Goal: Information Seeking & Learning: Learn about a topic

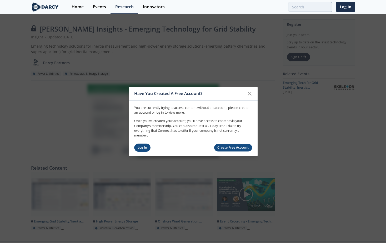
click at [142, 151] on link "Log In" at bounding box center [142, 148] width 17 height 8
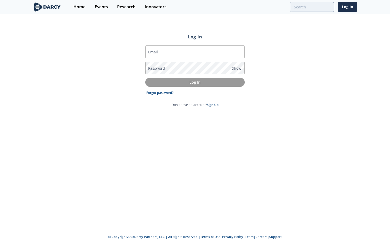
type input "[PERSON_NAME][EMAIL_ADDRESS][PERSON_NAME][DOMAIN_NAME]"
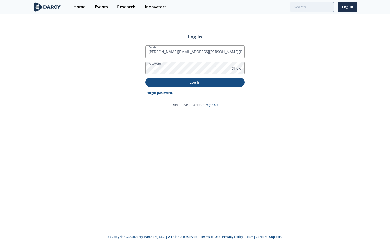
click at [179, 80] on p "Log In" at bounding box center [195, 83] width 92 height 6
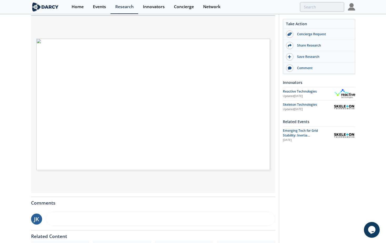
scroll to position [105, 0]
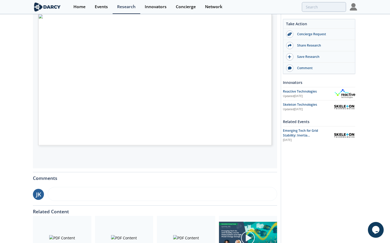
type input "2"
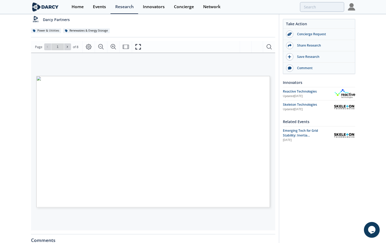
scroll to position [53, 0]
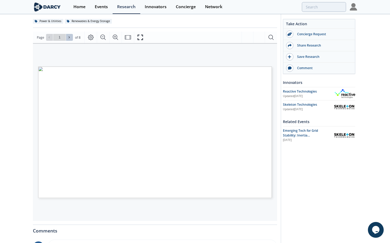
click at [70, 38] on icon at bounding box center [69, 37] width 3 height 3
type input "3"
click at [70, 38] on icon at bounding box center [69, 37] width 3 height 3
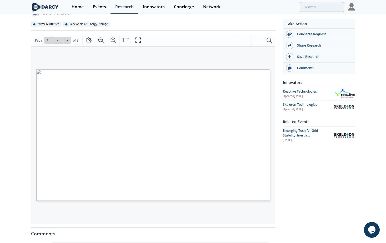
scroll to position [28, 0]
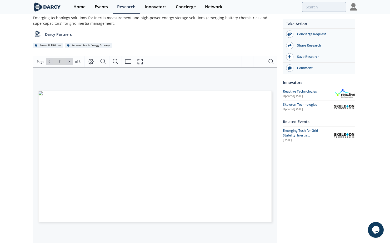
click at [135, 155] on span "Supercapacitors (or ultracapacitors) provide higher power densities" at bounding box center [118, 155] width 73 height 2
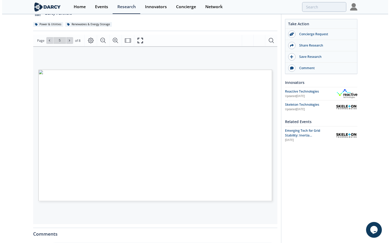
scroll to position [55, 0]
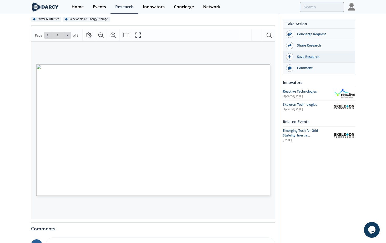
click at [293, 56] on div at bounding box center [289, 56] width 7 height 7
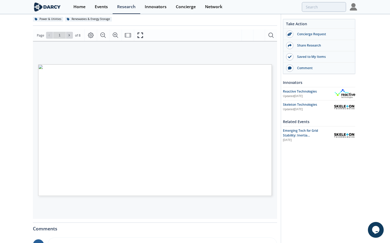
type input "2"
click at [117, 34] on icon "Zoom In" at bounding box center [115, 35] width 6 height 6
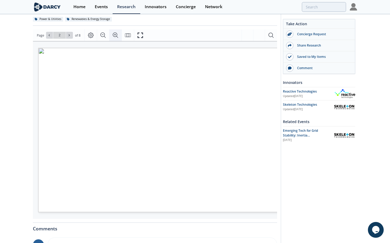
scroll to position [0, 29]
click at [116, 35] on icon "Zoom In" at bounding box center [115, 35] width 6 height 6
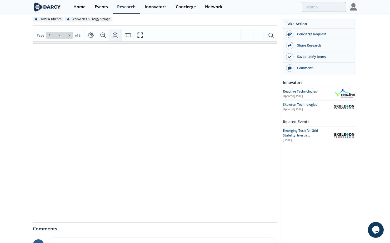
click at [116, 35] on icon "Zoom In" at bounding box center [115, 35] width 6 height 6
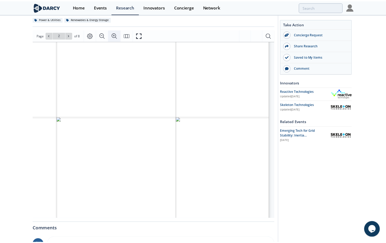
scroll to position [60, 227]
